Goal: Transaction & Acquisition: Obtain resource

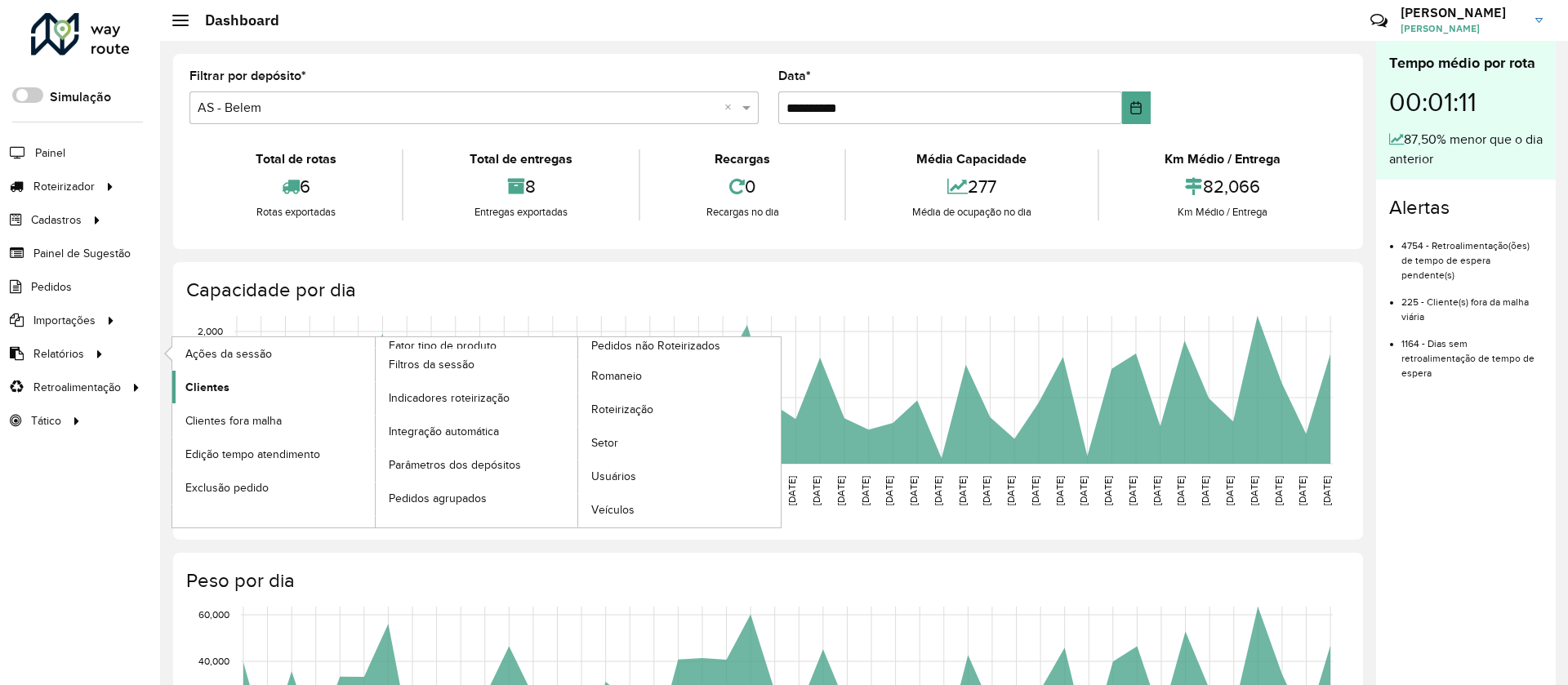
click at [217, 386] on span "Clientes" at bounding box center [208, 388] width 44 height 17
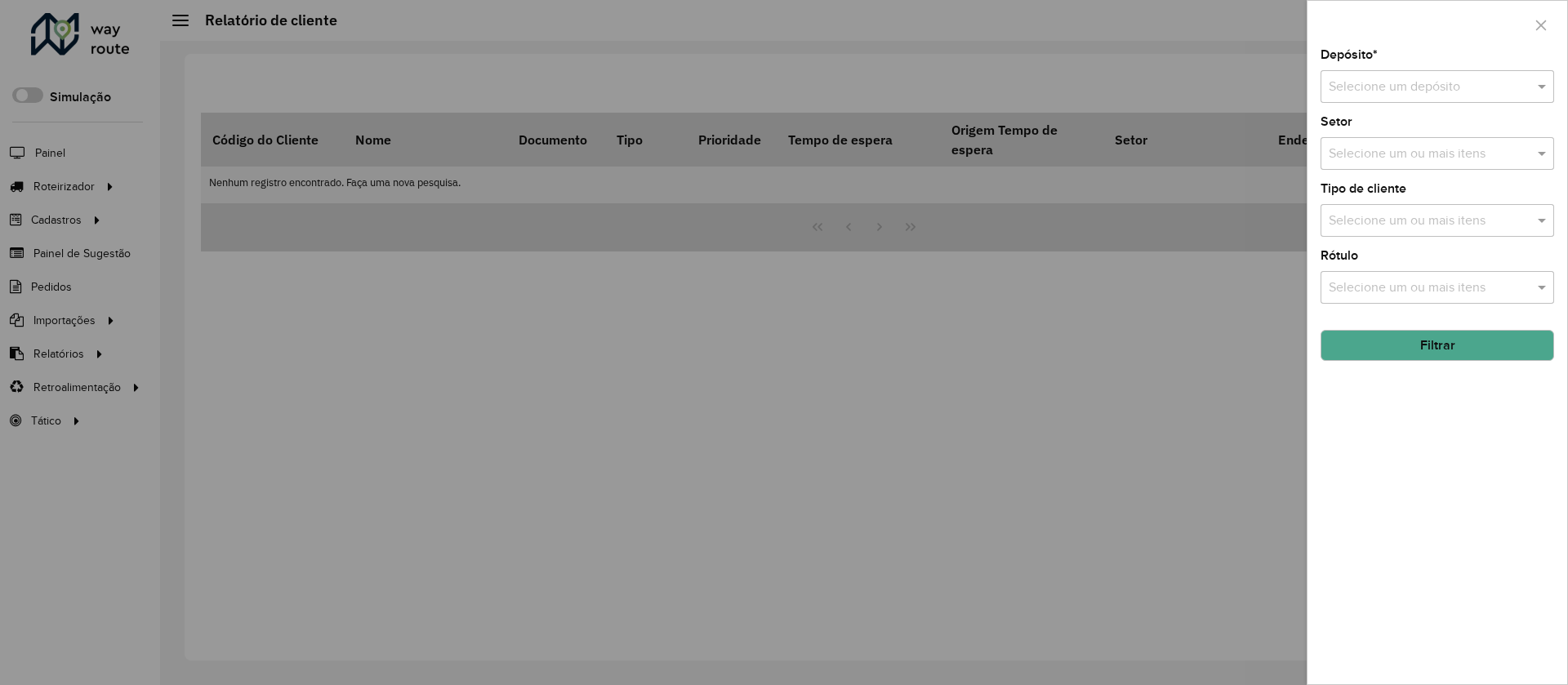
click at [927, 263] on div at bounding box center [784, 342] width 1568 height 685
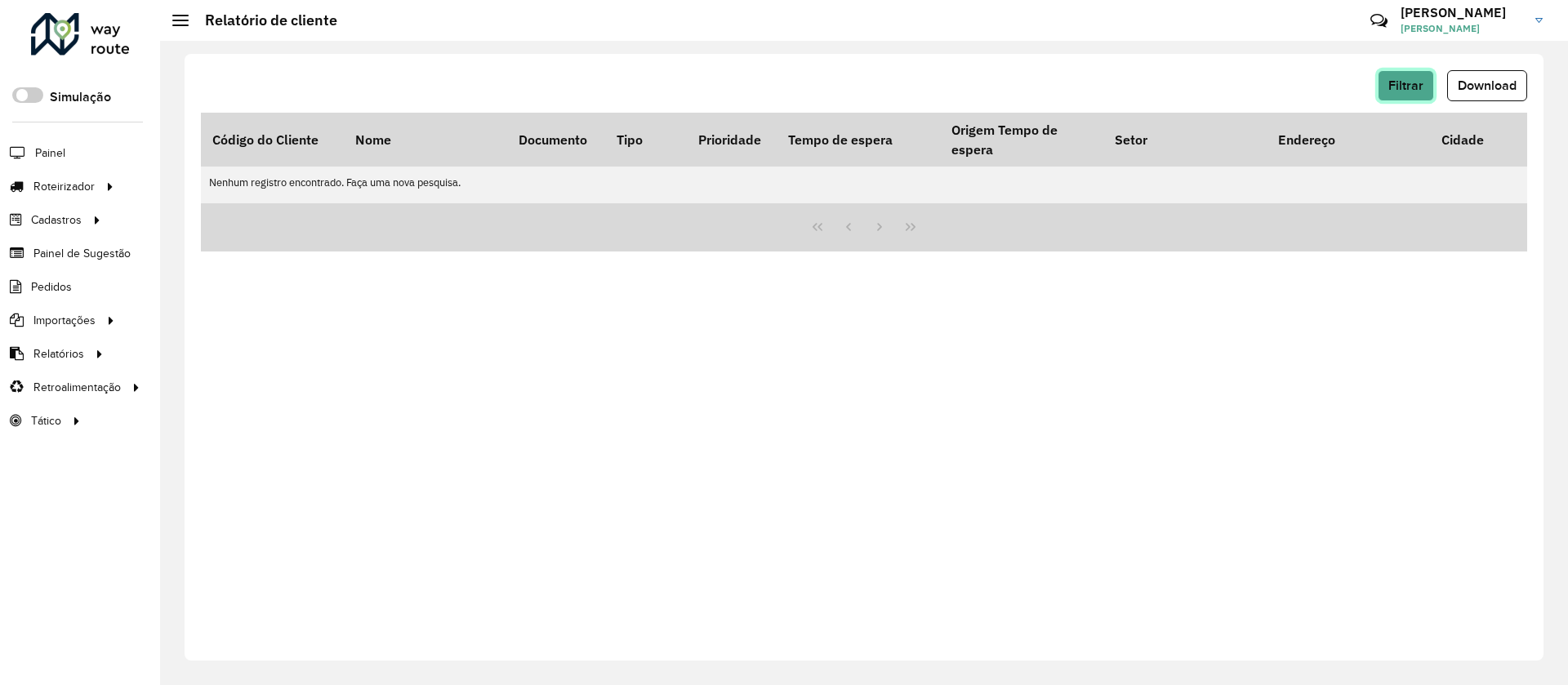
click at [1412, 80] on span "Filtrar" at bounding box center [1405, 85] width 35 height 13
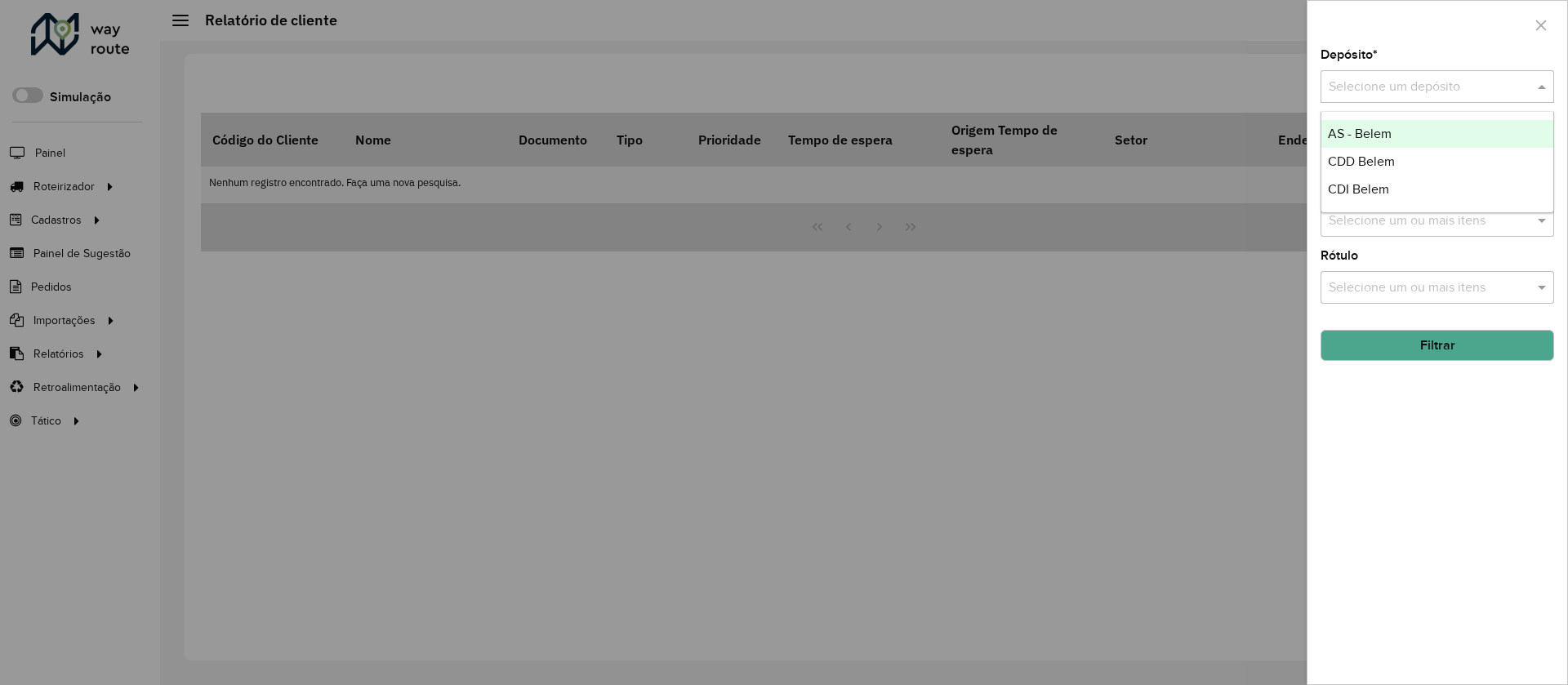
click at [1363, 93] on input "text" at bounding box center [1420, 87] width 185 height 19
click at [1362, 168] on span "CDD Belem" at bounding box center [1361, 161] width 67 height 13
click at [1437, 155] on input "text" at bounding box center [1429, 154] width 209 height 19
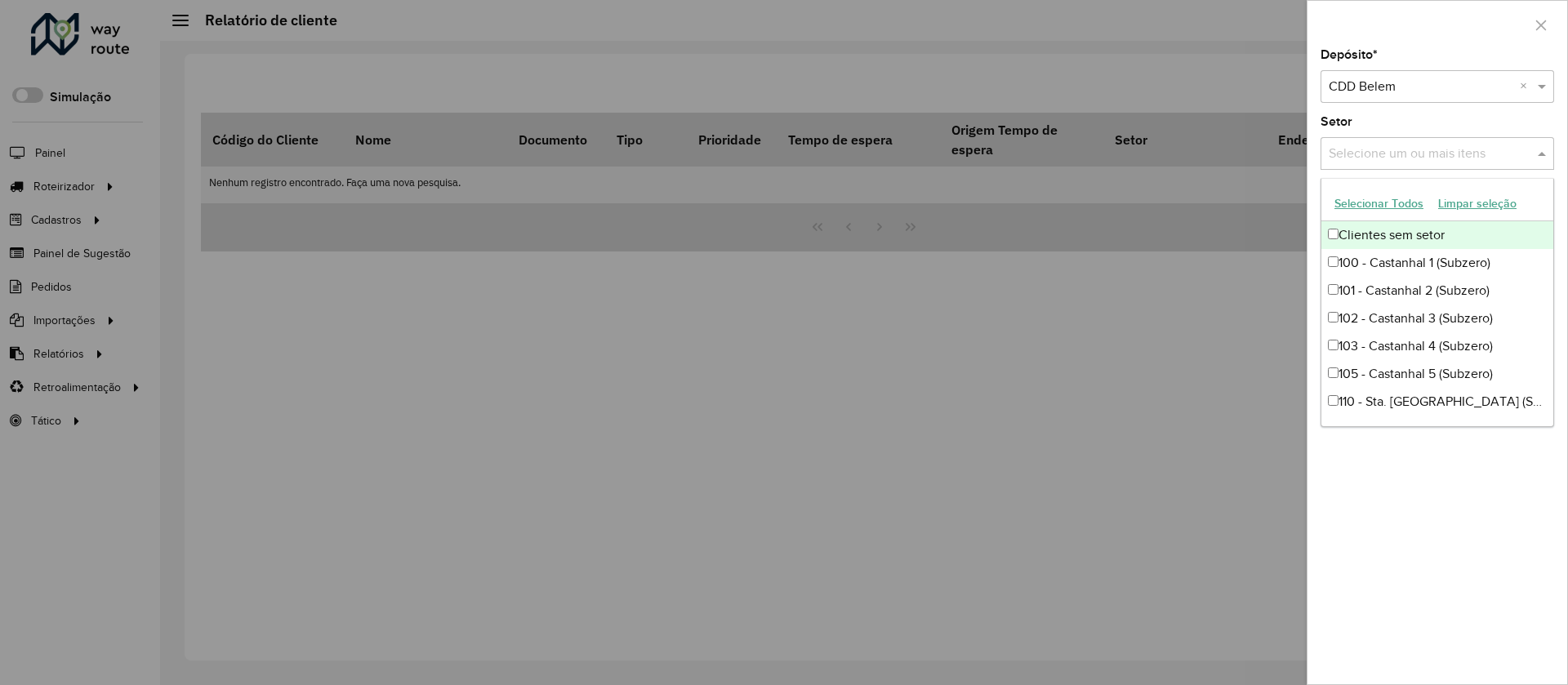
click at [1434, 145] on input "text" at bounding box center [1429, 154] width 209 height 19
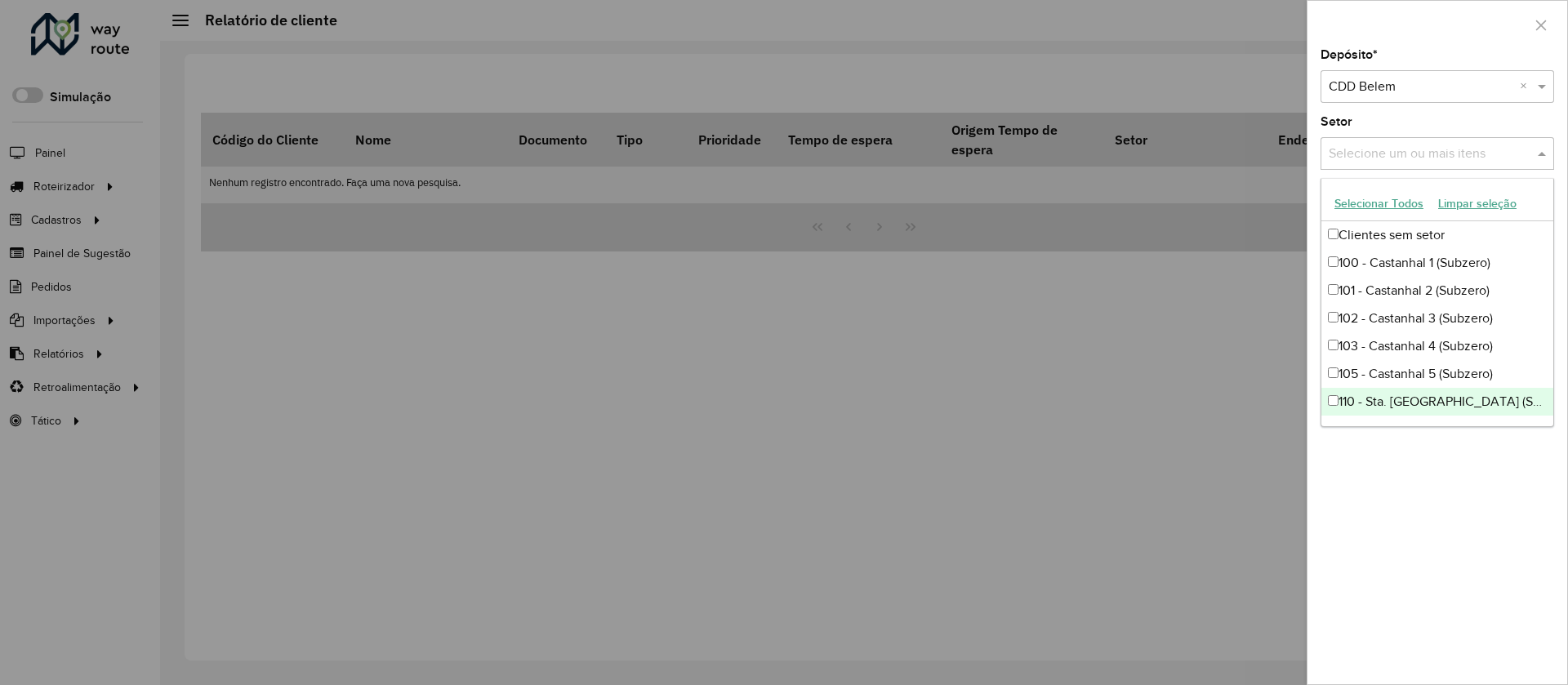
click at [1349, 425] on ng-dropdown-panel "Selecionar Todos Limpar seleção Clientes sem setor 100 - Castanhal 1 (Subzero) …" at bounding box center [1438, 303] width 234 height 249
click at [1358, 474] on div "Depósito * Selecione um depósito × CDD Belem × Setor Selecione um ou mais itens…" at bounding box center [1437, 366] width 260 height 635
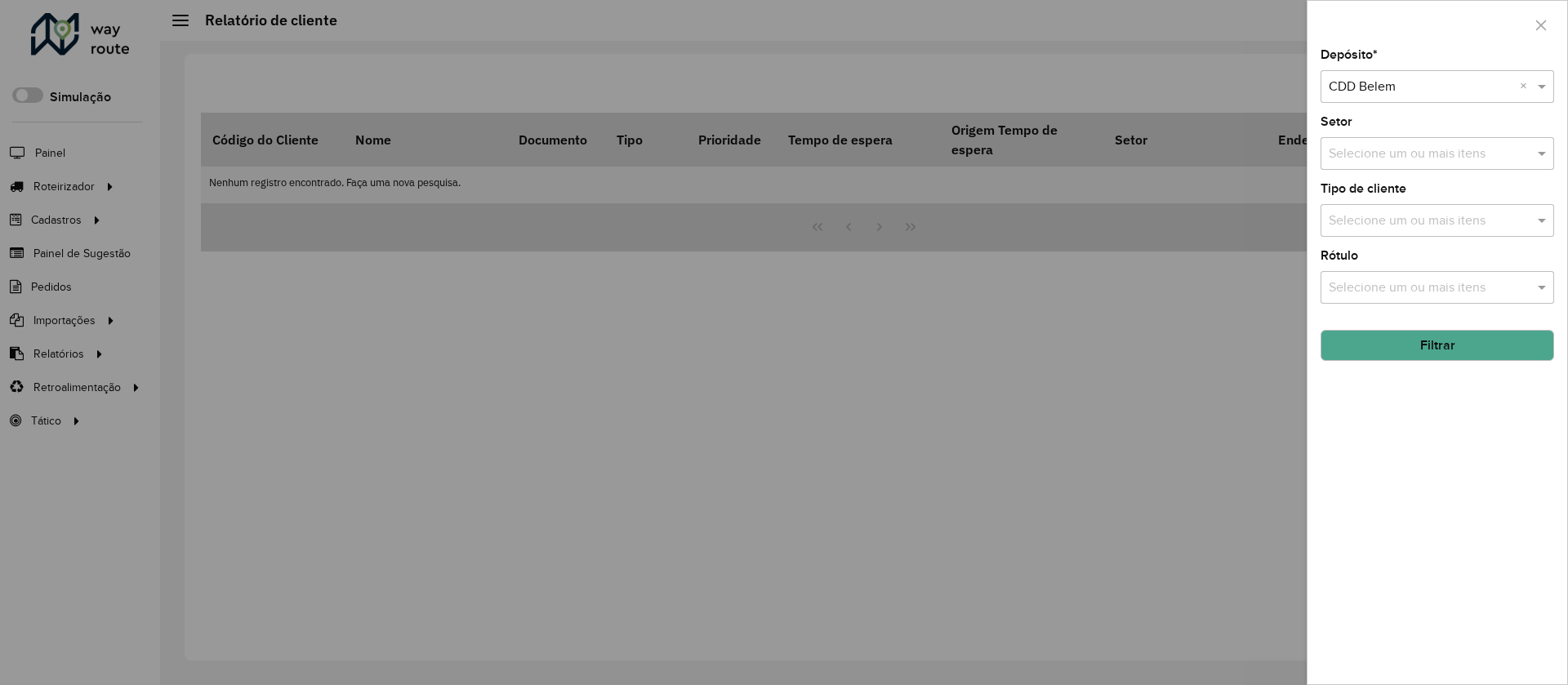
click at [1406, 332] on button "Filtrar" at bounding box center [1438, 345] width 234 height 31
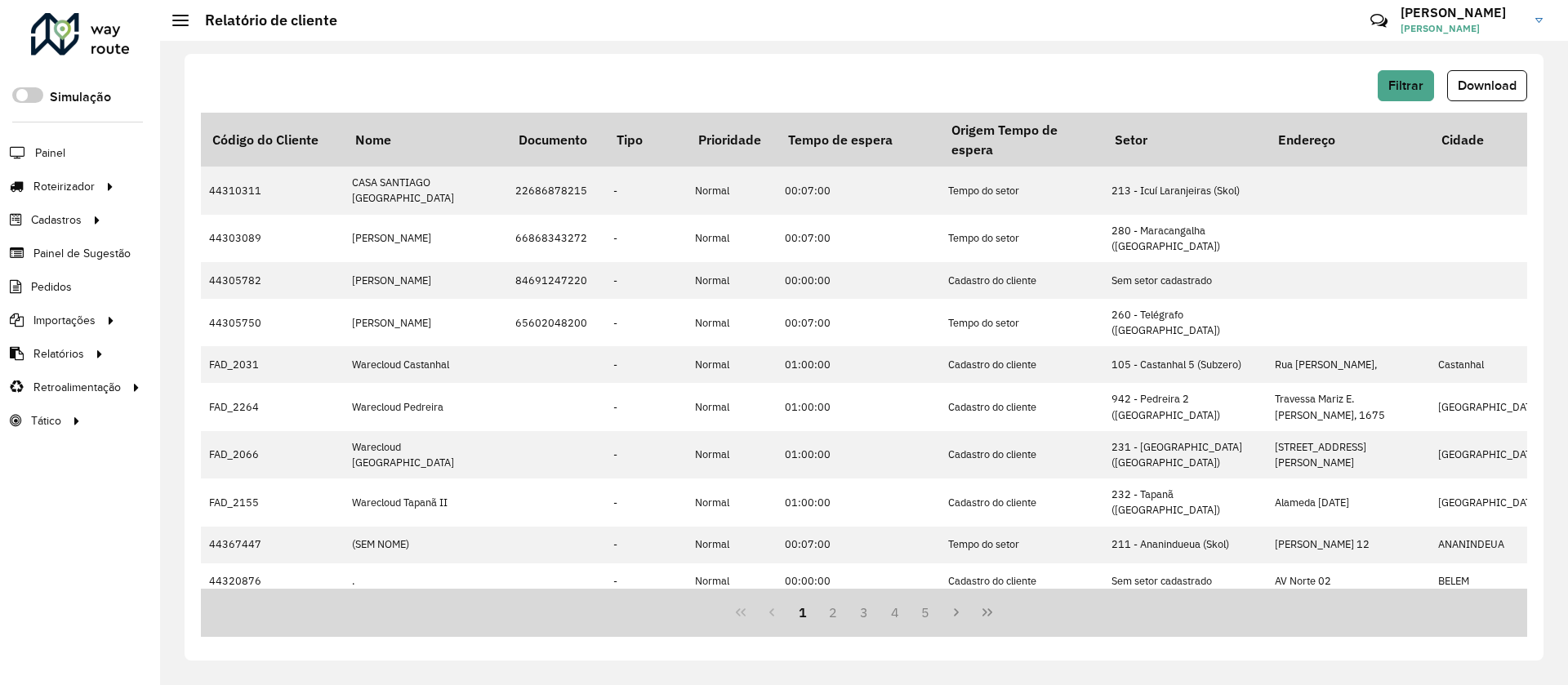
click at [832, 74] on div "Filtrar Download" at bounding box center [864, 85] width 1326 height 31
click at [1504, 101] on button "Download" at bounding box center [1488, 85] width 80 height 31
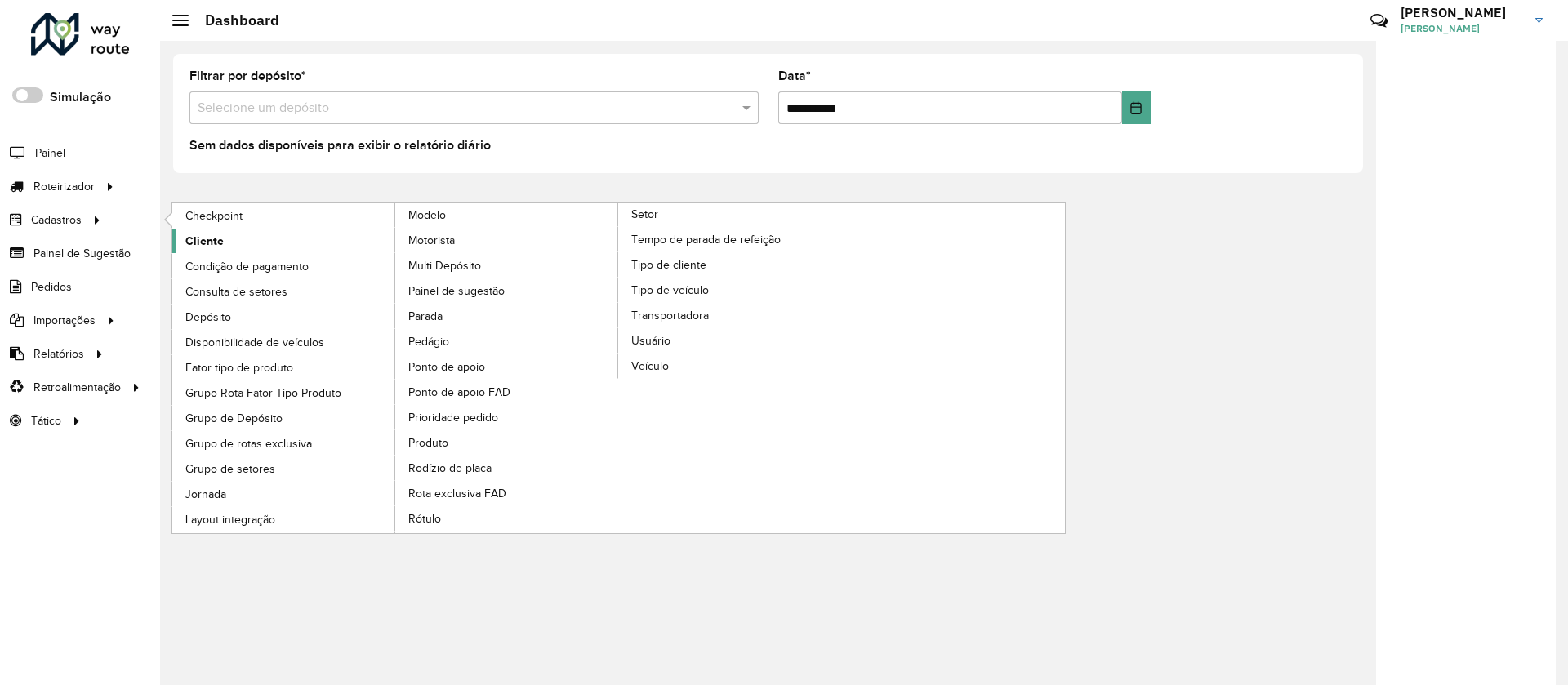
click at [216, 242] on span "Cliente" at bounding box center [205, 241] width 38 height 17
click at [224, 233] on link "Cliente" at bounding box center [284, 241] width 224 height 25
click at [206, 241] on span "Cliente" at bounding box center [205, 241] width 38 height 17
click at [209, 244] on span "Cliente" at bounding box center [205, 241] width 38 height 17
click at [179, 237] on link "Cliente" at bounding box center [284, 241] width 224 height 25
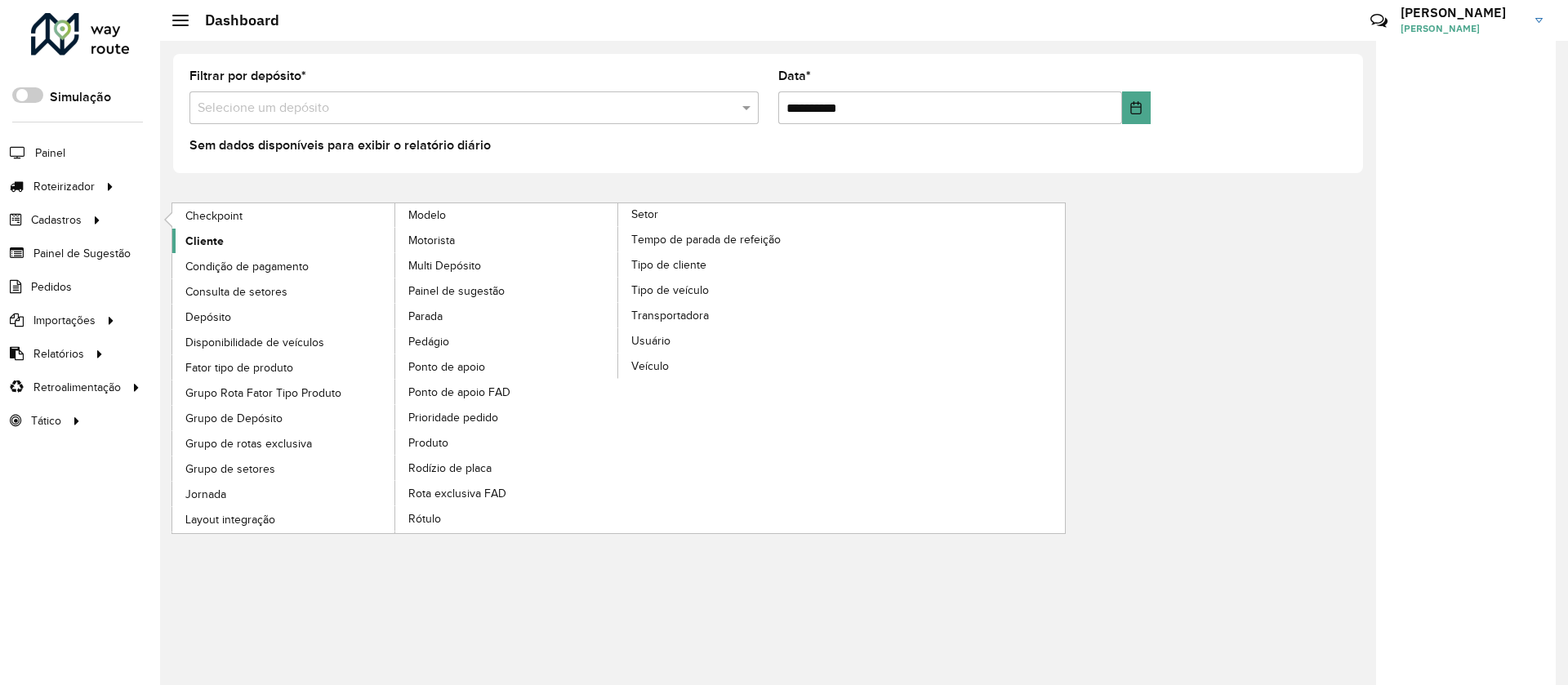
click at [179, 237] on link "Cliente" at bounding box center [284, 241] width 224 height 25
click at [180, 237] on link "Cliente" at bounding box center [284, 241] width 224 height 25
